Goal: Information Seeking & Learning: Learn about a topic

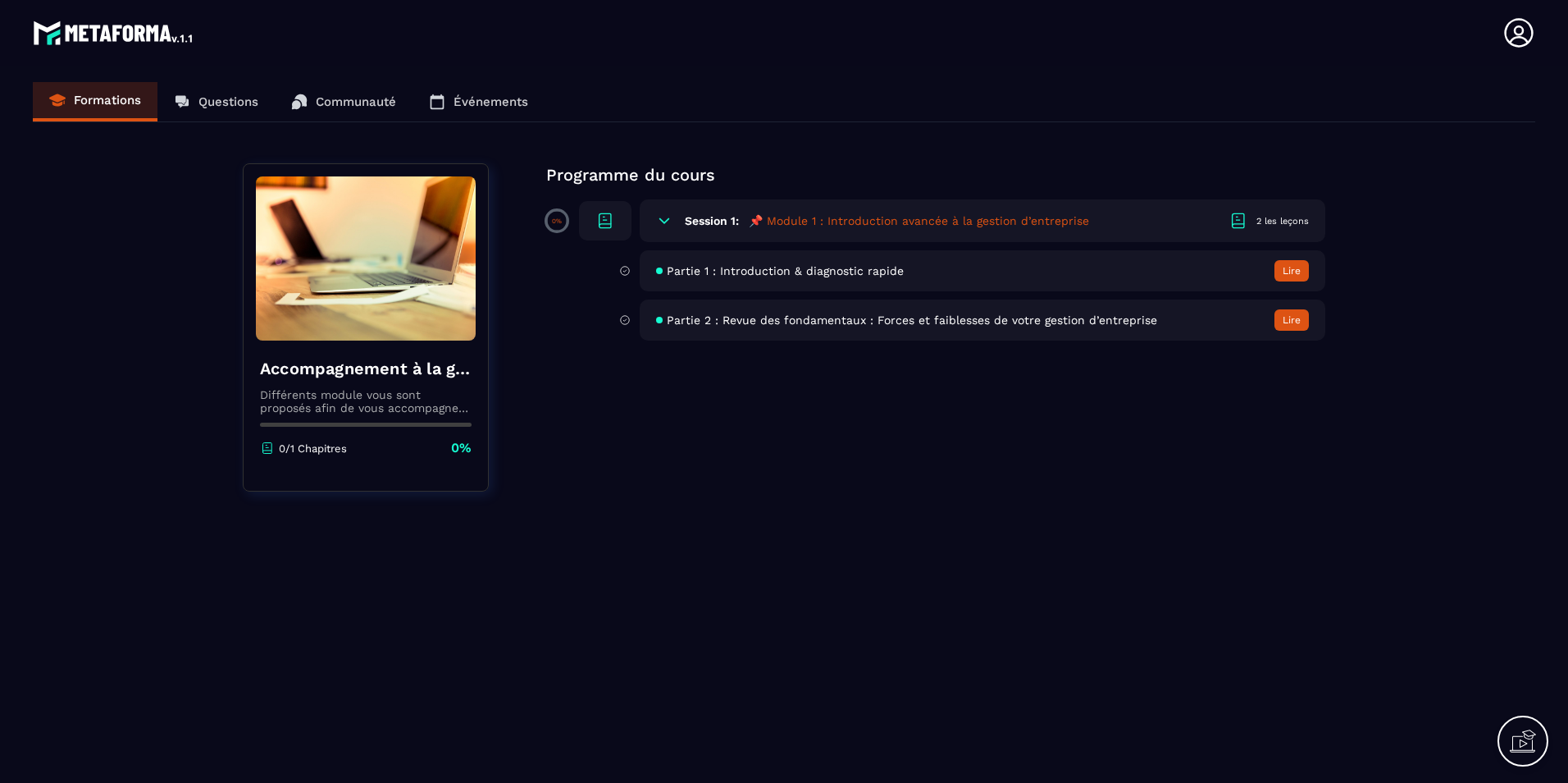
click at [739, 266] on span "Partie 1 : Introduction & diagnostic rapide" at bounding box center [785, 271] width 237 height 13
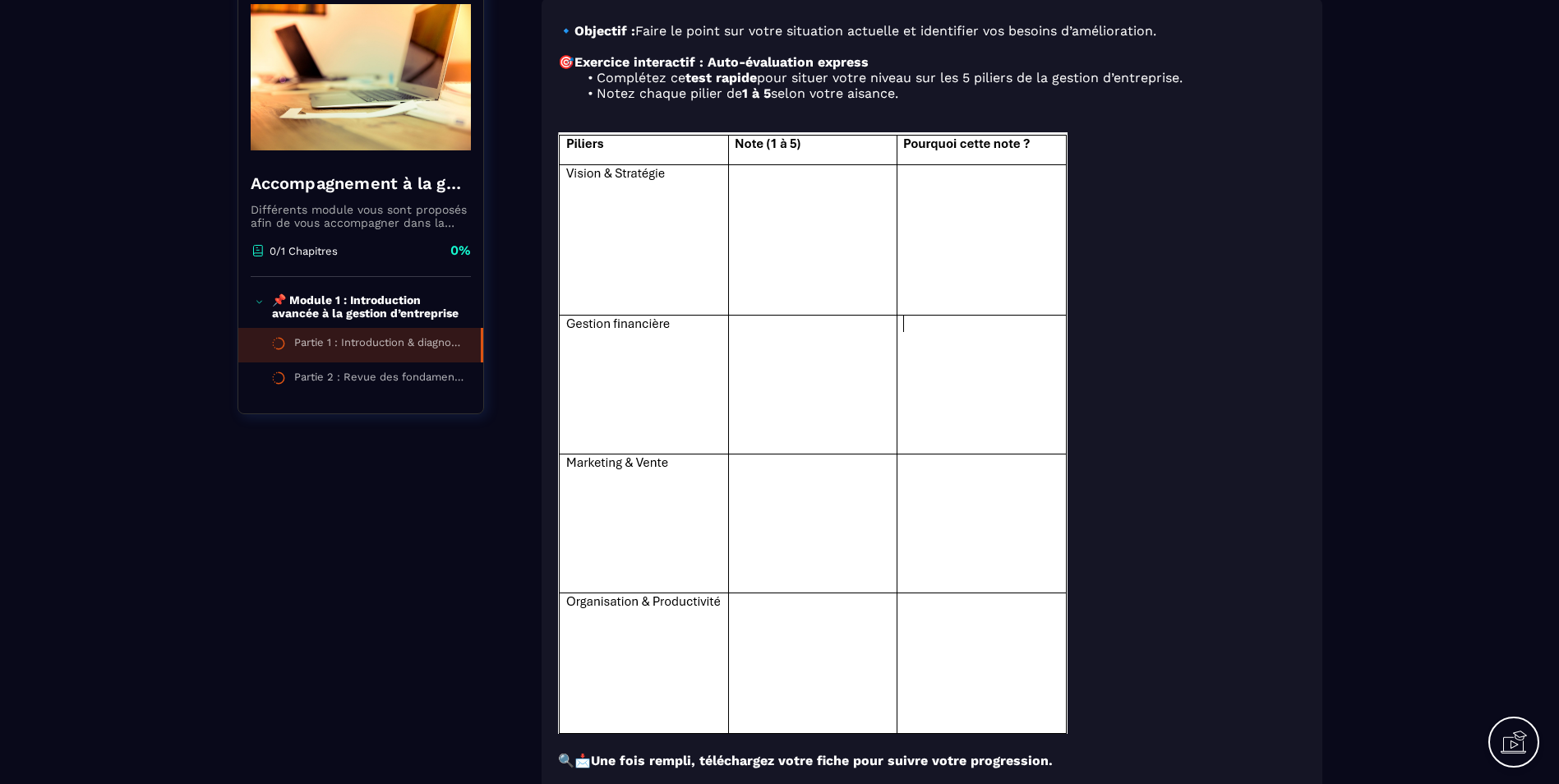
scroll to position [164, 0]
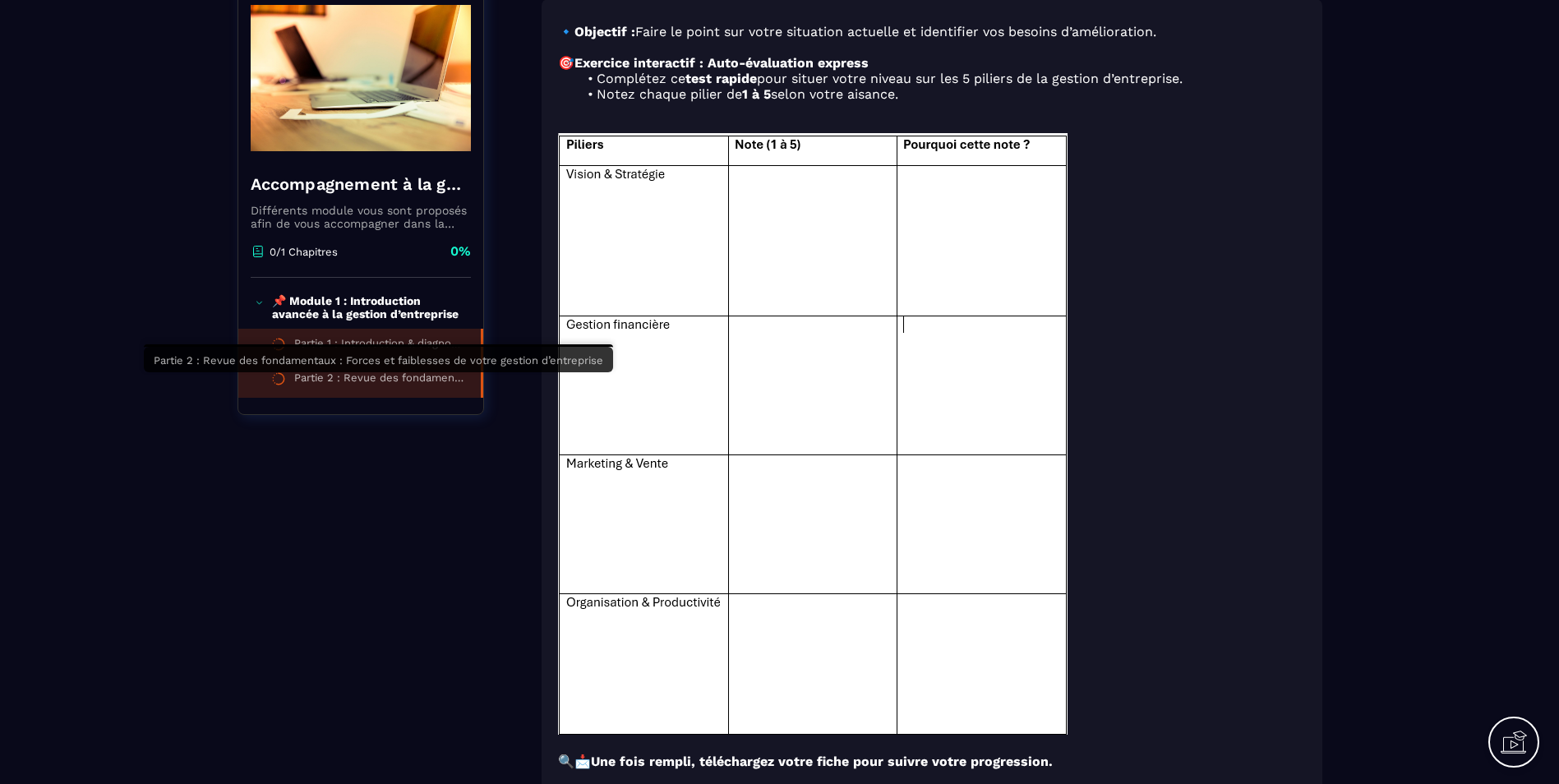
click at [387, 382] on div "Partie 2 : Revue des fondamentaux : Forces et faiblesses de votre gestion d’ent…" at bounding box center [379, 381] width 170 height 18
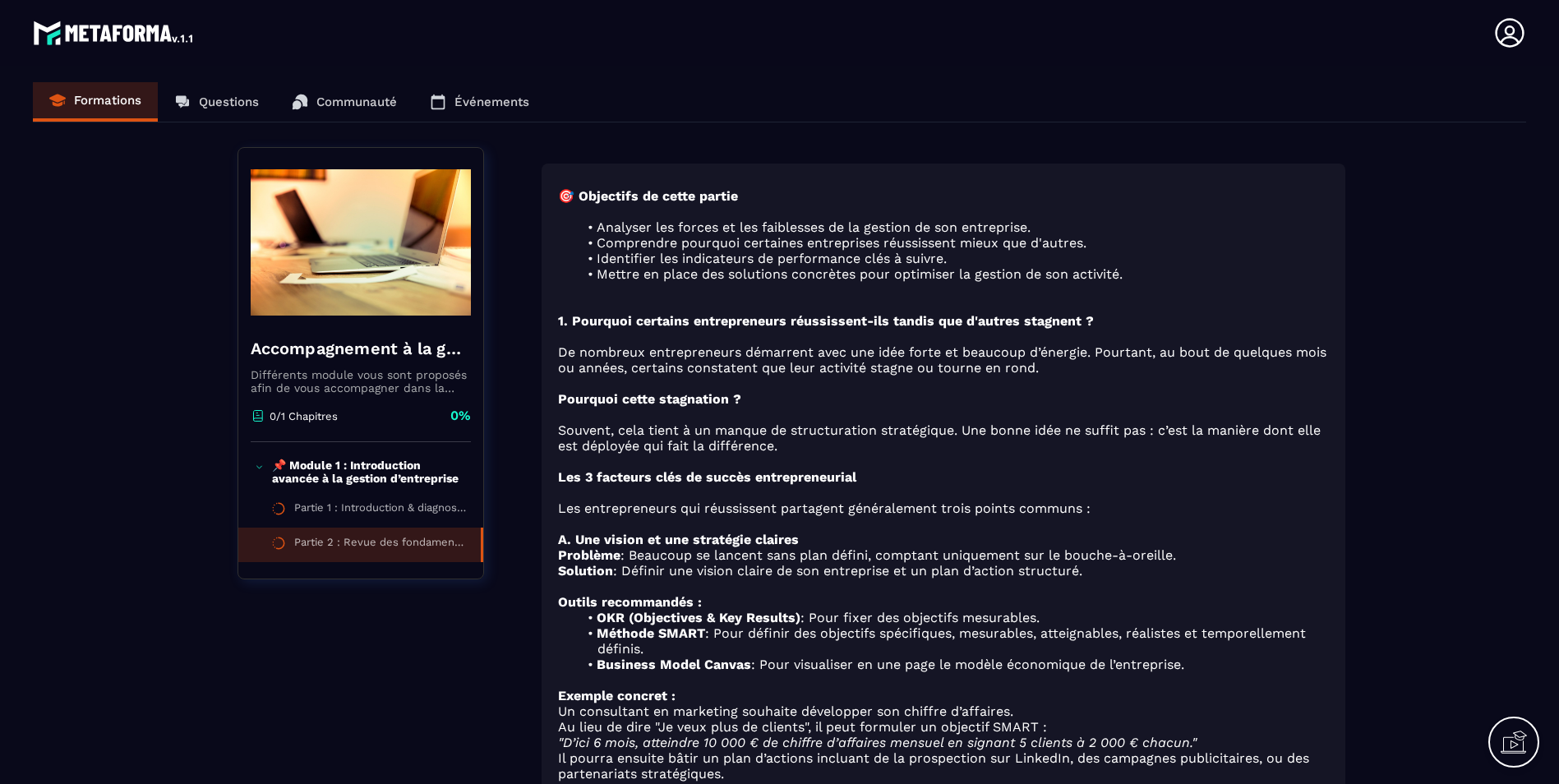
click at [145, 37] on img at bounding box center [114, 33] width 163 height 33
